Goal: Task Accomplishment & Management: Manage account settings

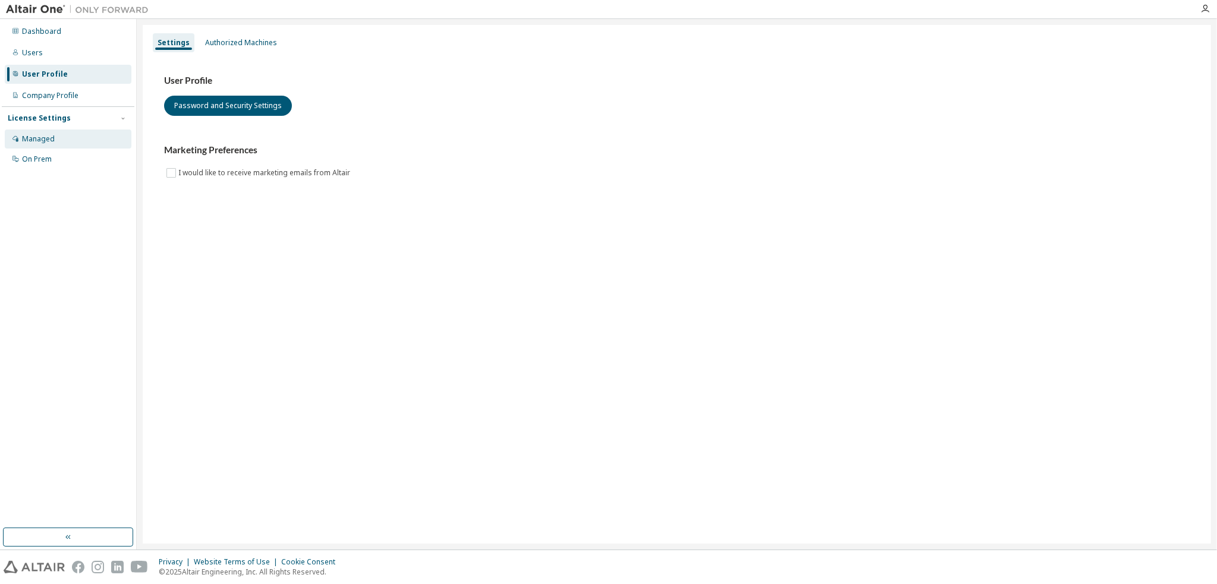
click at [29, 140] on div "Managed" at bounding box center [38, 139] width 33 height 10
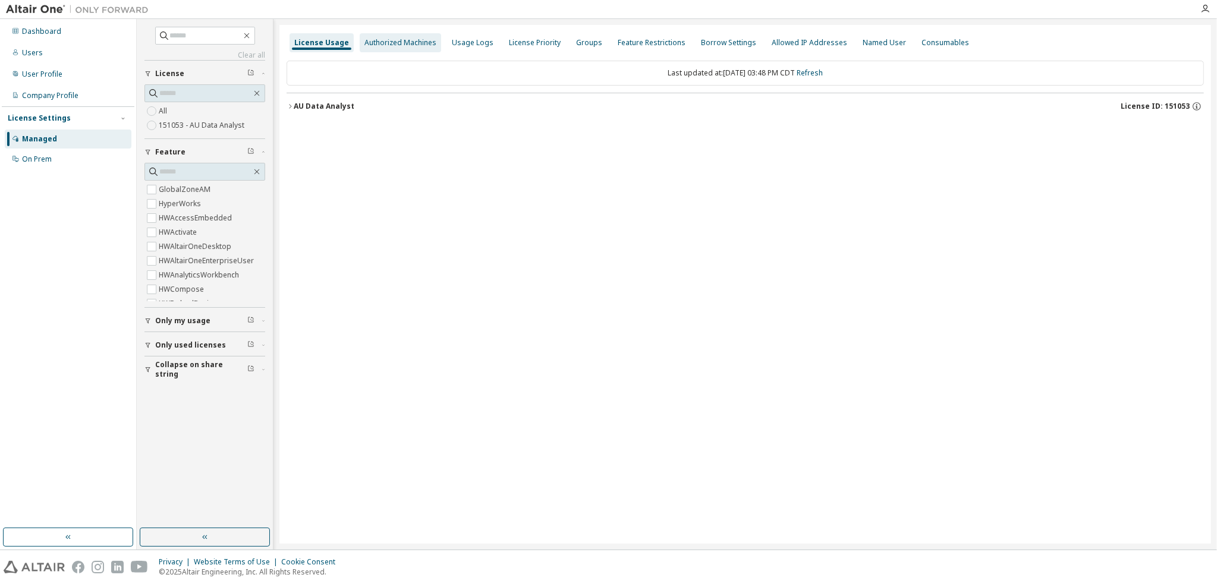
drag, startPoint x: 413, startPoint y: 36, endPoint x: 409, endPoint y: 42, distance: 7.3
click at [409, 42] on div "Authorized Machines" at bounding box center [400, 42] width 81 height 19
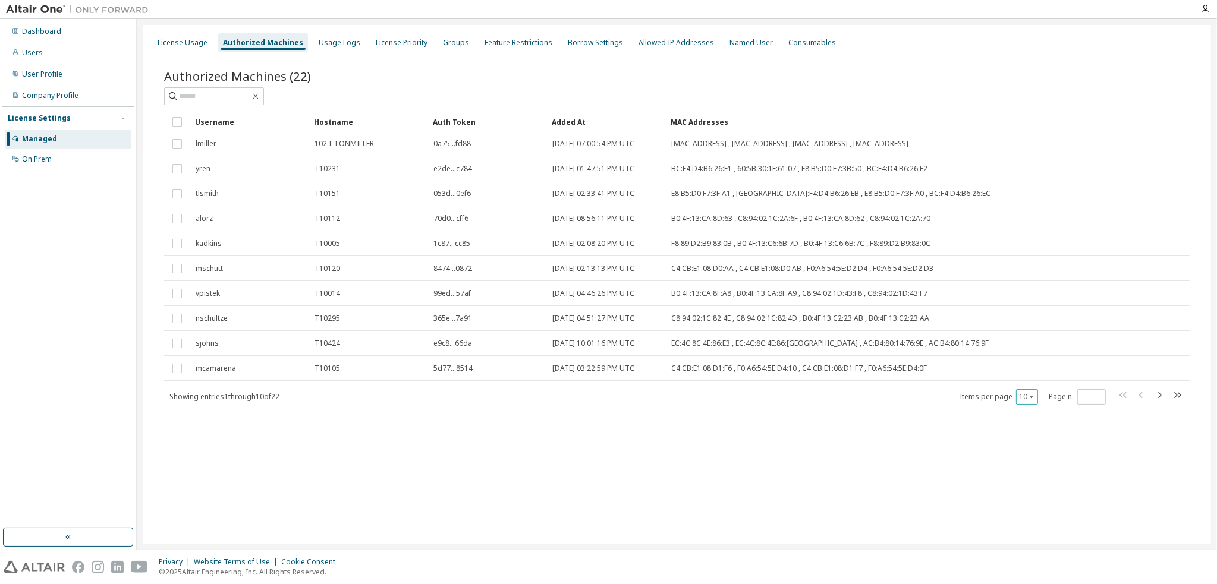
click at [1035, 395] on div "10" at bounding box center [1027, 396] width 22 height 15
click at [1031, 396] on icon "button" at bounding box center [1031, 397] width 4 height 2
click at [1024, 439] on div "30" at bounding box center [1063, 440] width 95 height 14
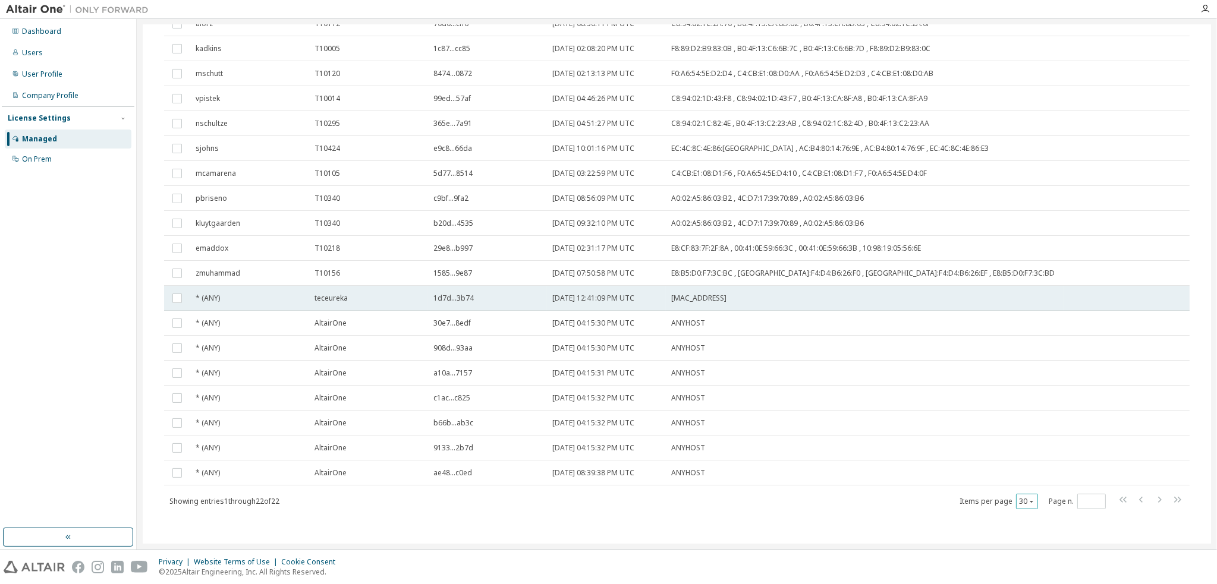
scroll to position [197, 0]
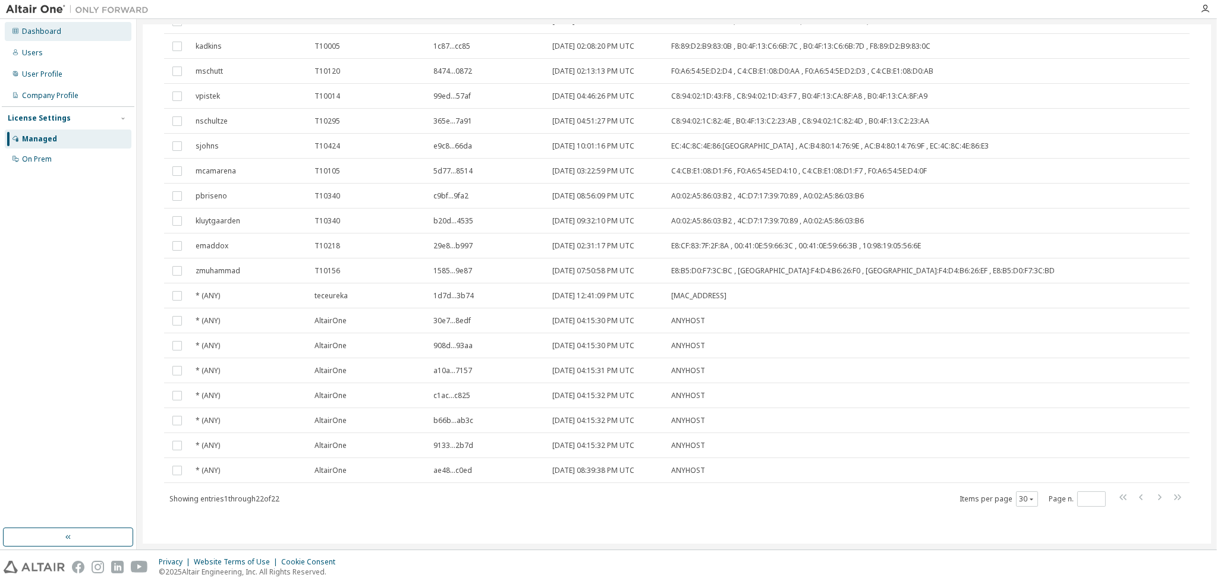
click at [37, 28] on div "Dashboard" at bounding box center [41, 32] width 39 height 10
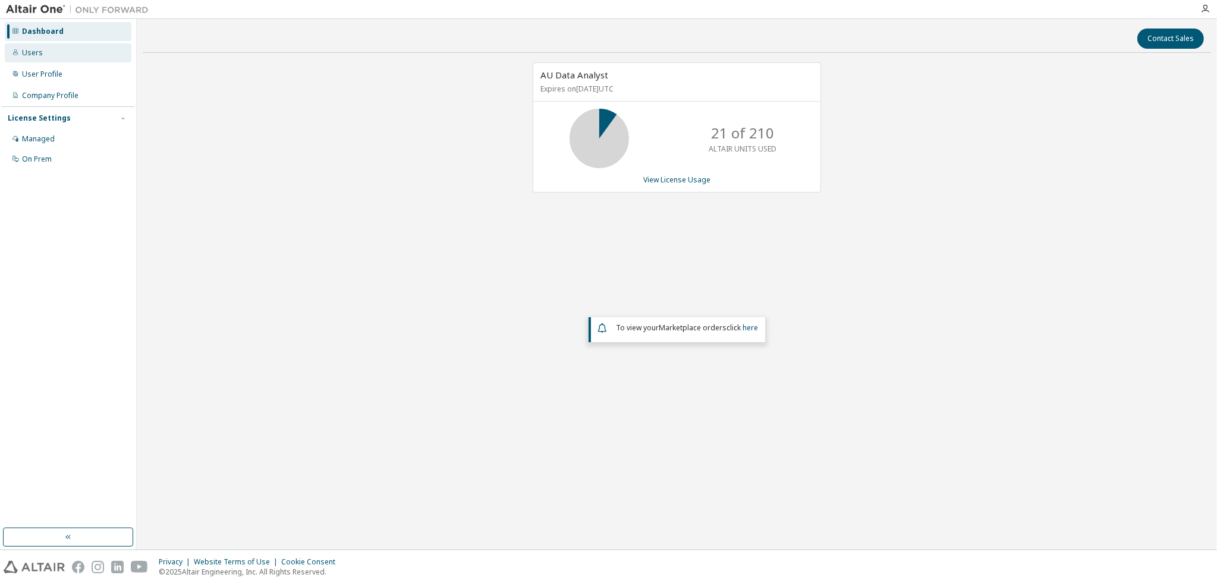
click at [36, 49] on div "Users" at bounding box center [32, 53] width 21 height 10
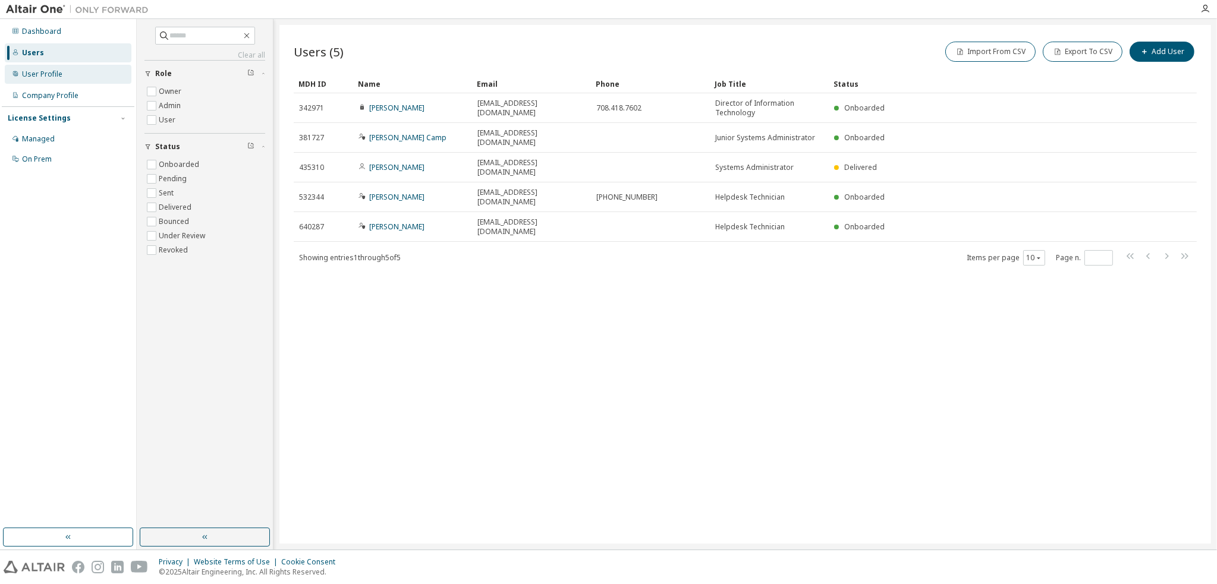
click at [33, 79] on div "User Profile" at bounding box center [68, 74] width 127 height 19
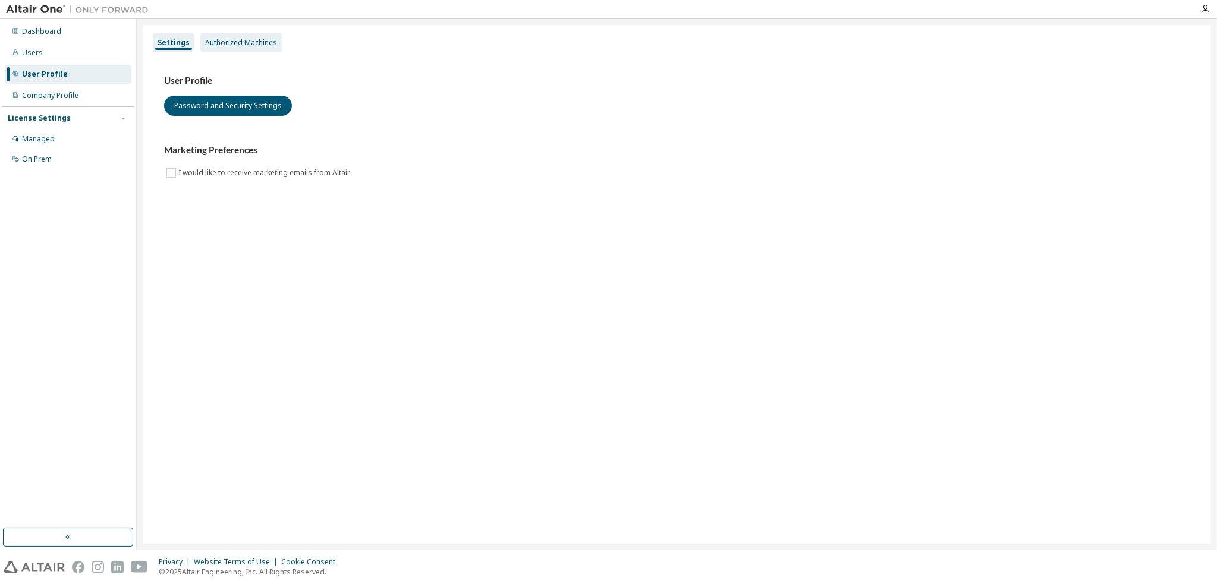
click at [244, 44] on div "Authorized Machines" at bounding box center [241, 43] width 72 height 10
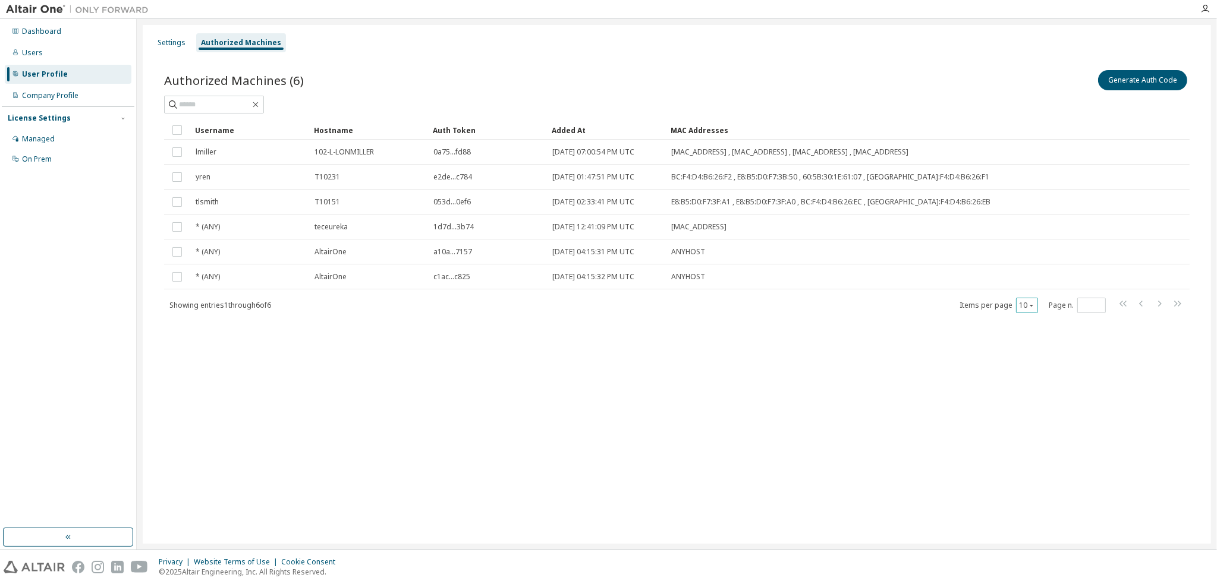
click at [1029, 306] on icon "button" at bounding box center [1031, 305] width 7 height 7
click at [1037, 349] on div "30" at bounding box center [1063, 349] width 95 height 14
click at [43, 138] on div "Managed" at bounding box center [38, 139] width 33 height 10
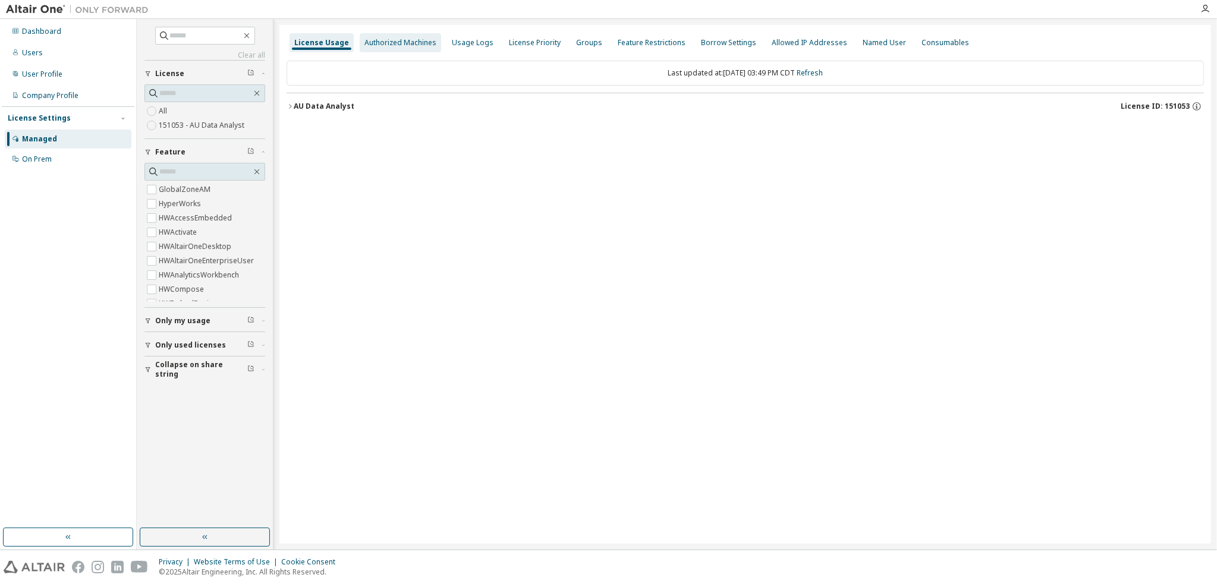
click at [420, 38] on div "Authorized Machines" at bounding box center [400, 43] width 72 height 10
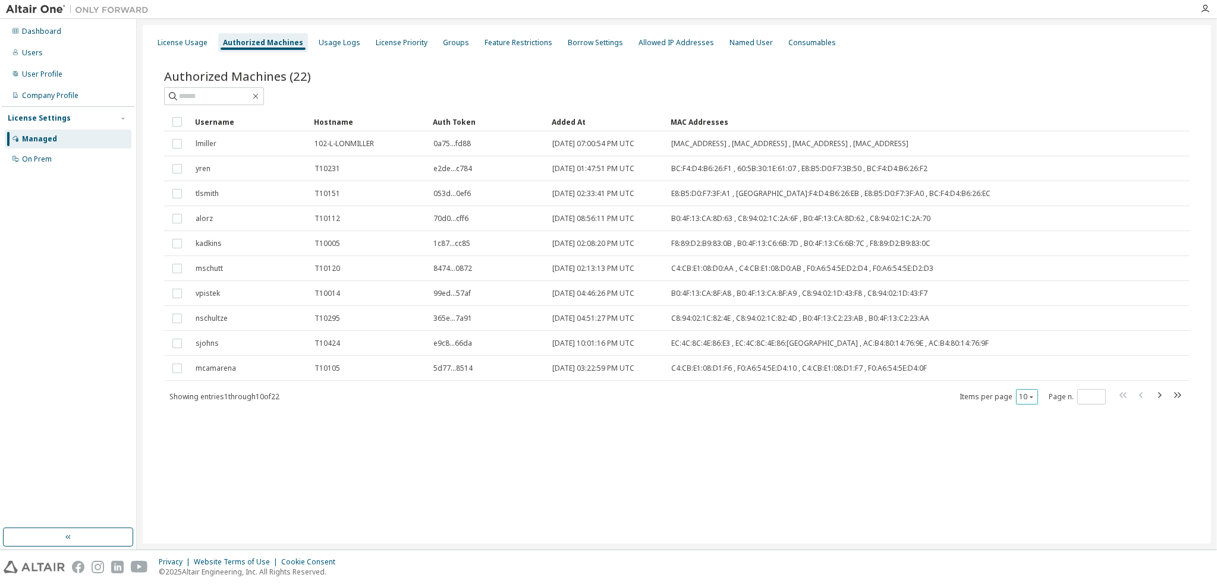
click at [1023, 395] on button "10" at bounding box center [1027, 397] width 16 height 10
click at [1029, 444] on div "30" at bounding box center [1063, 440] width 95 height 14
